Goal: Task Accomplishment & Management: Manage account settings

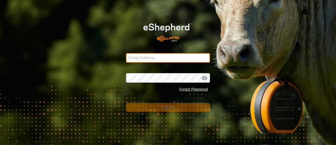
type input "[EMAIL_ADDRESS][DOMAIN_NAME]"
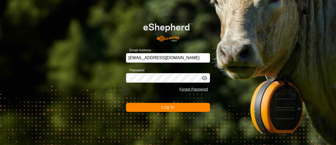
click at [164, 108] on span "Log In" at bounding box center [167, 107] width 13 height 4
